Goal: Check status: Check status

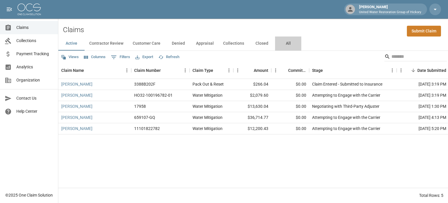
click at [286, 42] on button "All" at bounding box center [288, 43] width 26 height 14
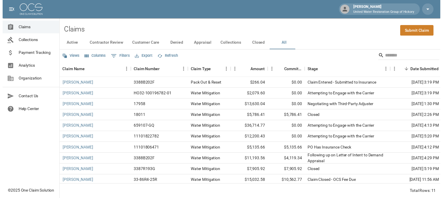
scroll to position [17, 0]
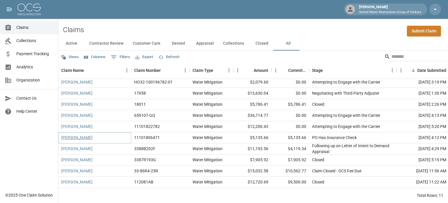
click at [79, 135] on link "[PERSON_NAME]" at bounding box center [76, 137] width 31 height 6
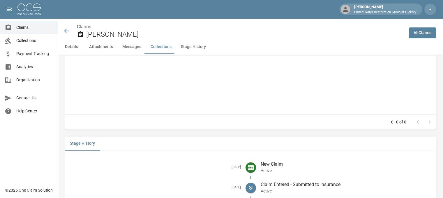
scroll to position [775, 0]
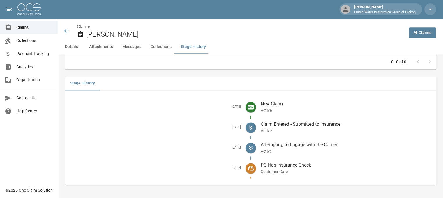
click at [68, 29] on icon at bounding box center [66, 30] width 7 height 7
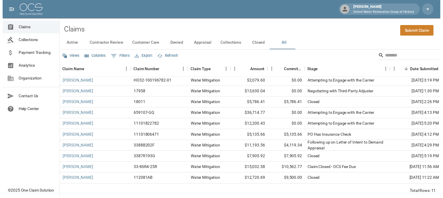
scroll to position [17, 1]
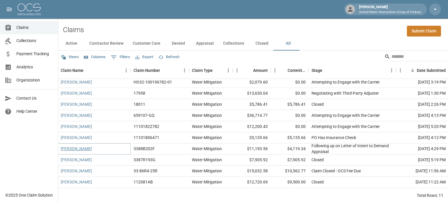
click at [75, 145] on link "[PERSON_NAME]" at bounding box center [76, 148] width 31 height 6
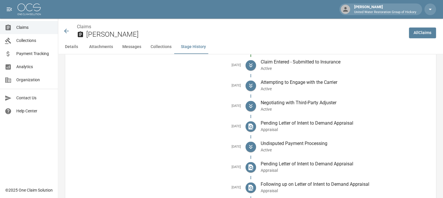
scroll to position [874, 0]
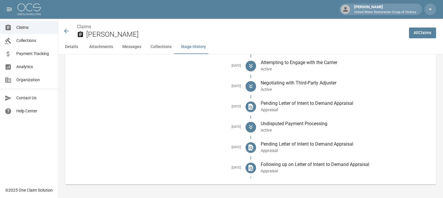
click at [68, 31] on icon at bounding box center [66, 30] width 7 height 7
